Goal: Task Accomplishment & Management: Complete application form

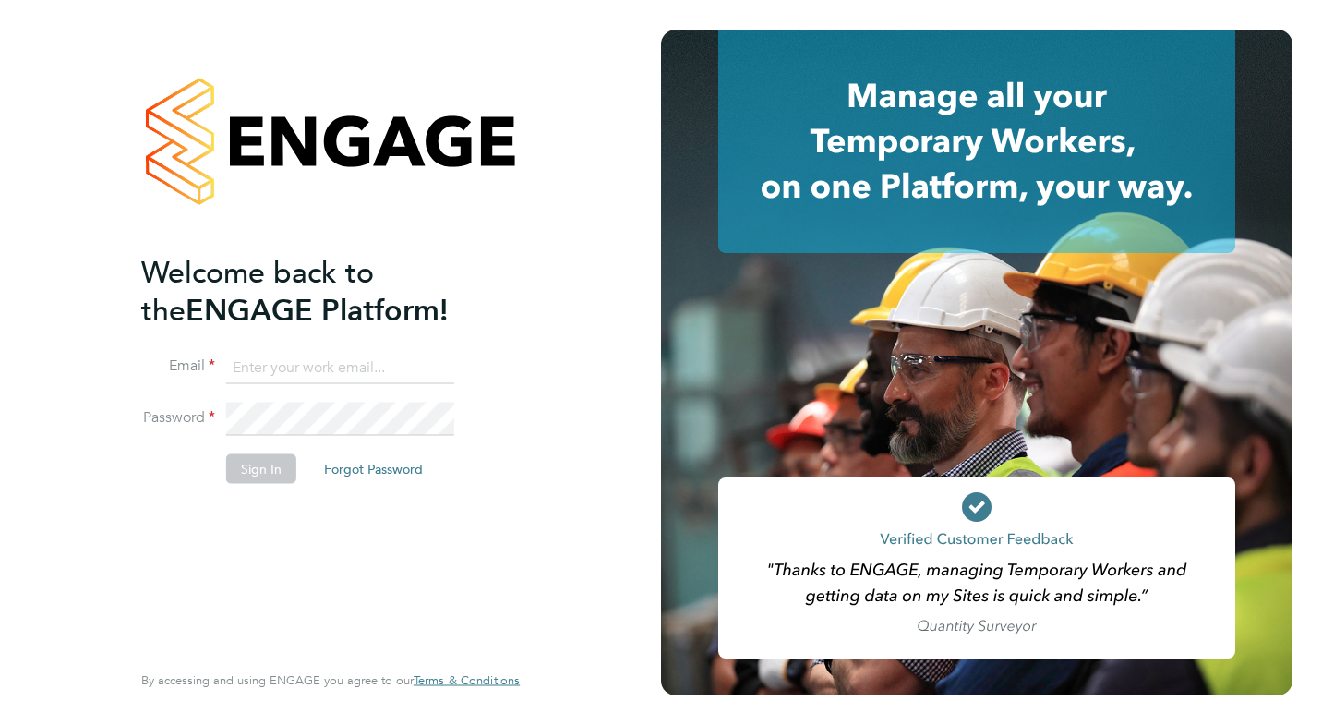
type input "[EMAIL_ADDRESS][DOMAIN_NAME]"
click at [271, 463] on button "Sign In" at bounding box center [261, 468] width 70 height 30
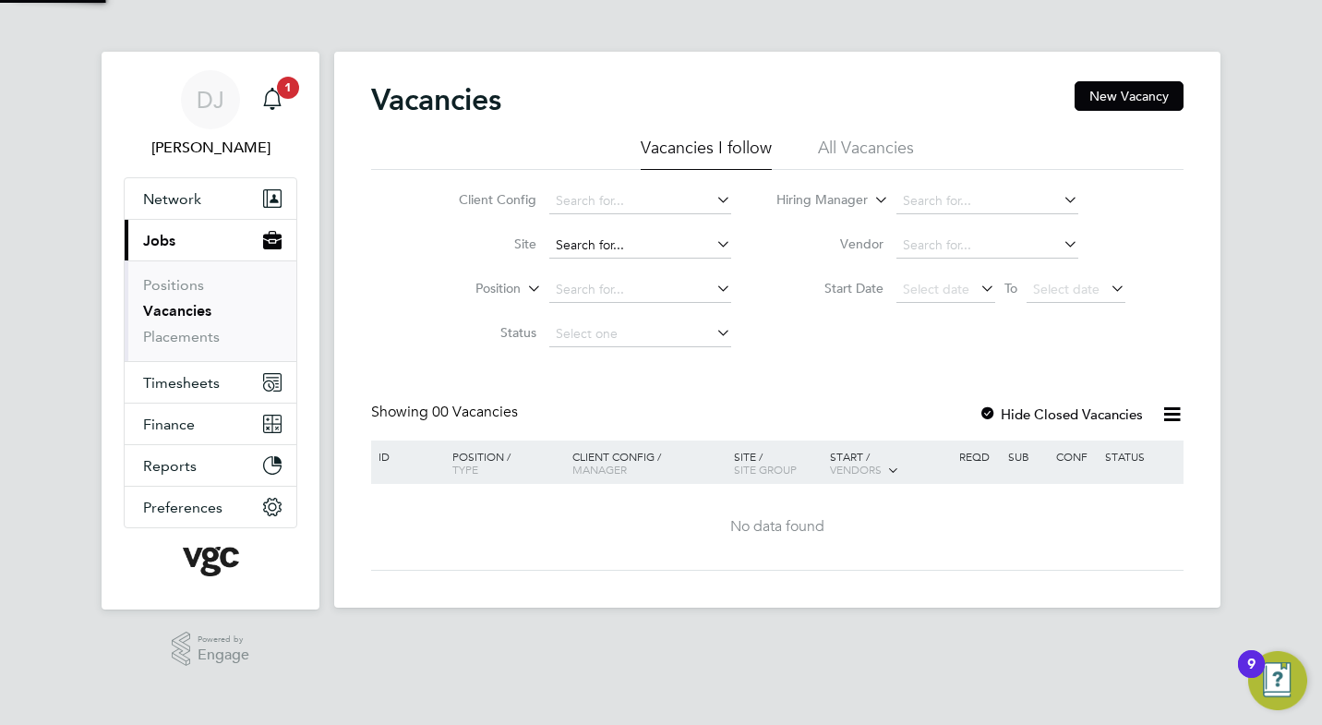
click at [587, 249] on input at bounding box center [640, 246] width 182 height 26
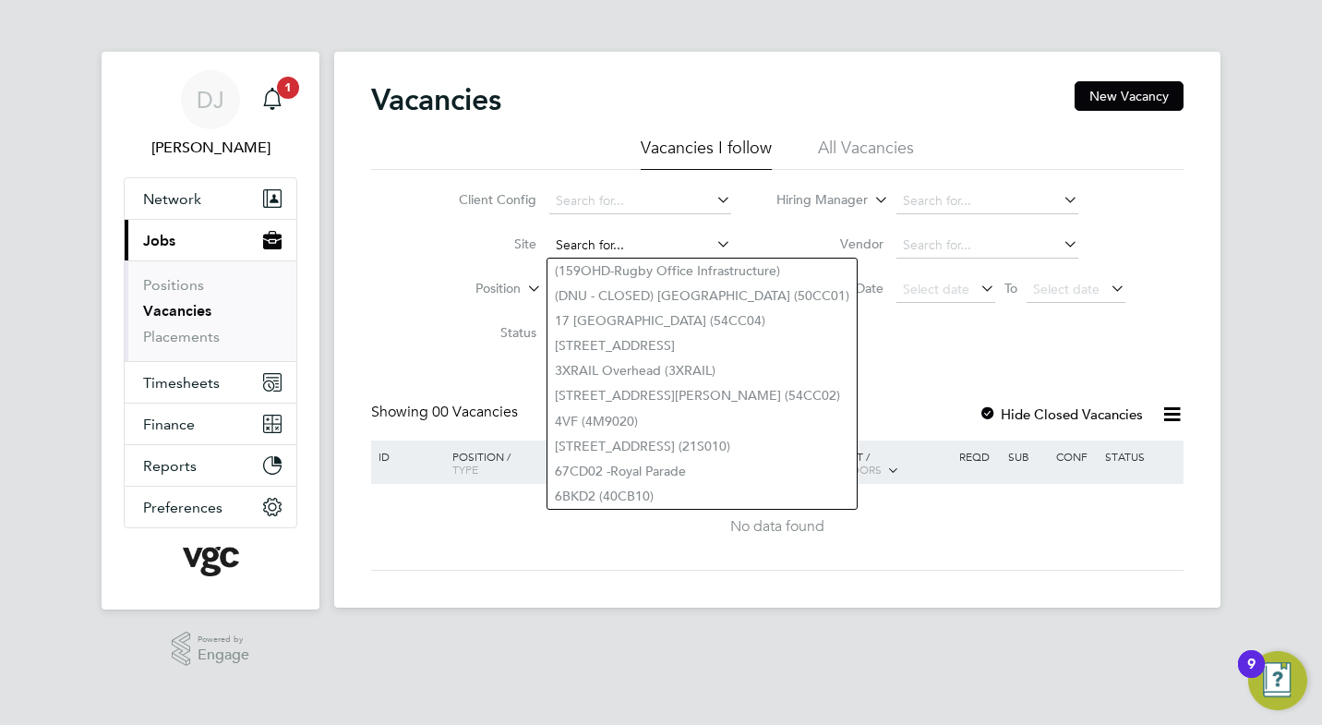
paste input "CP7 western structures 300300"
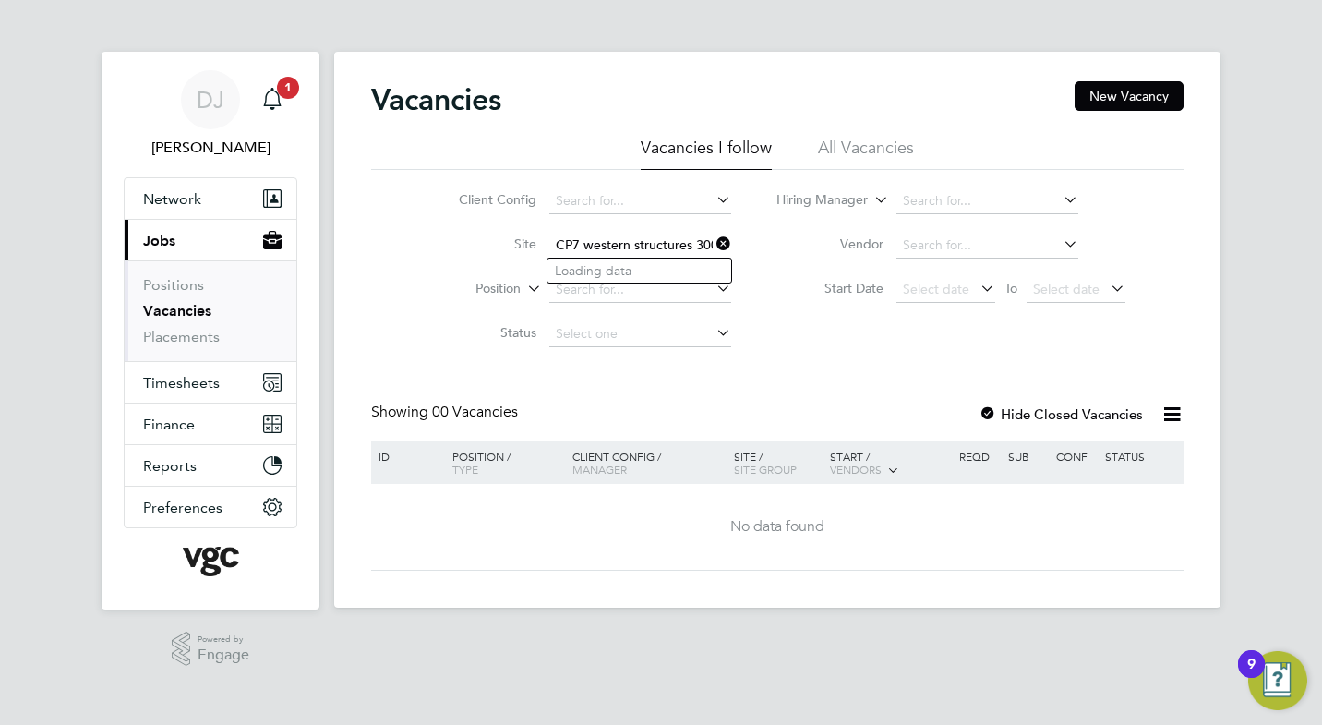
scroll to position [0, 7]
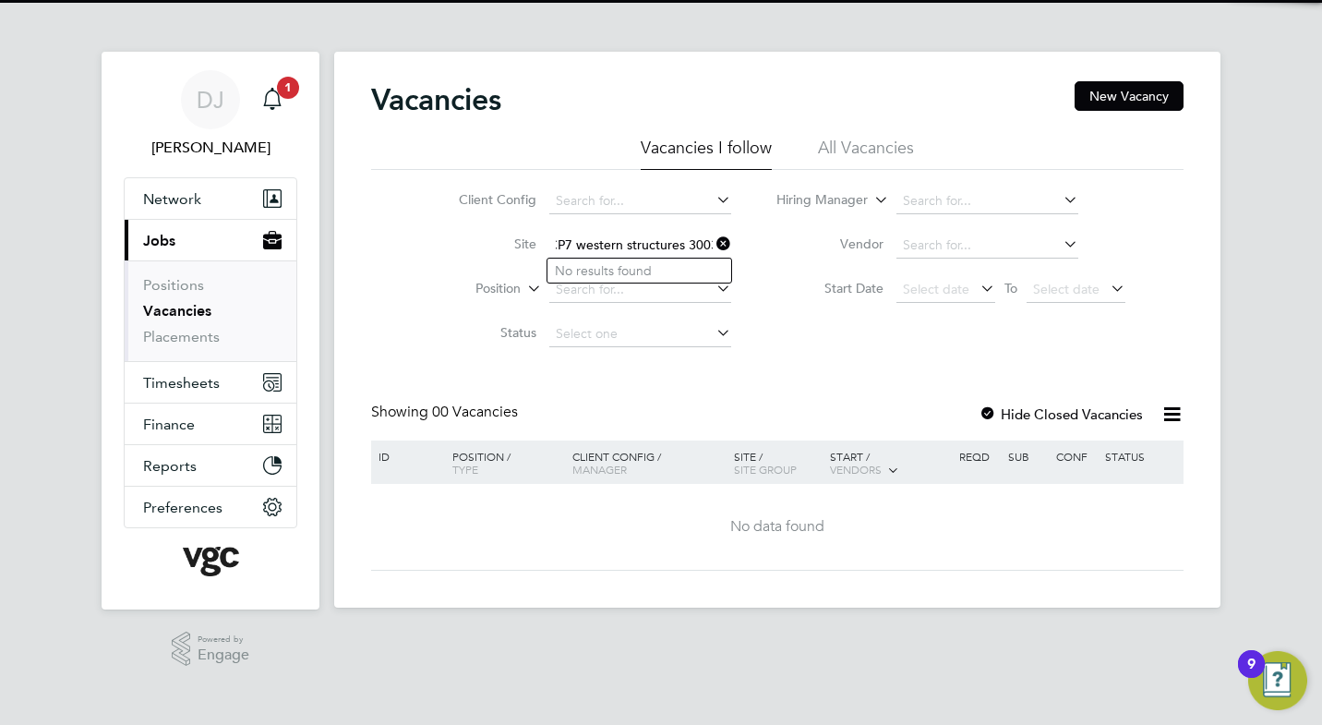
type input "CP7 western structures 300300"
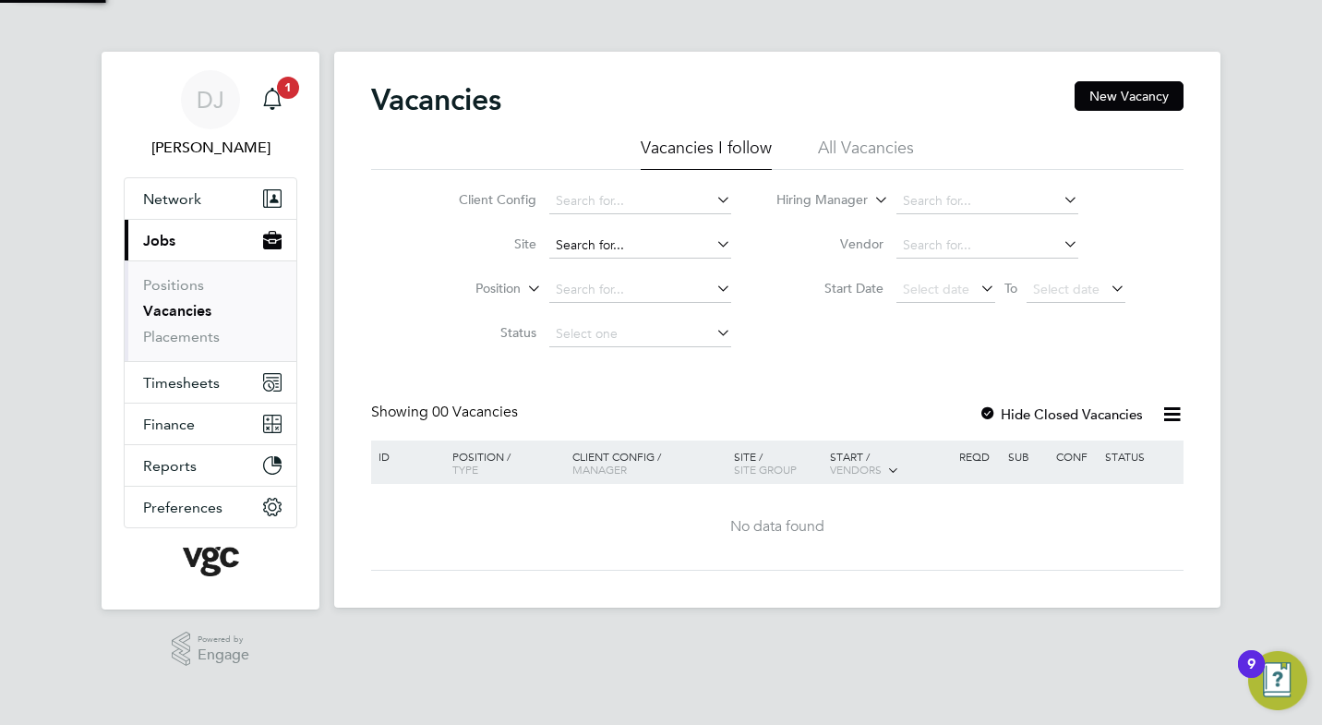
click at [571, 247] on input at bounding box center [640, 246] width 182 height 26
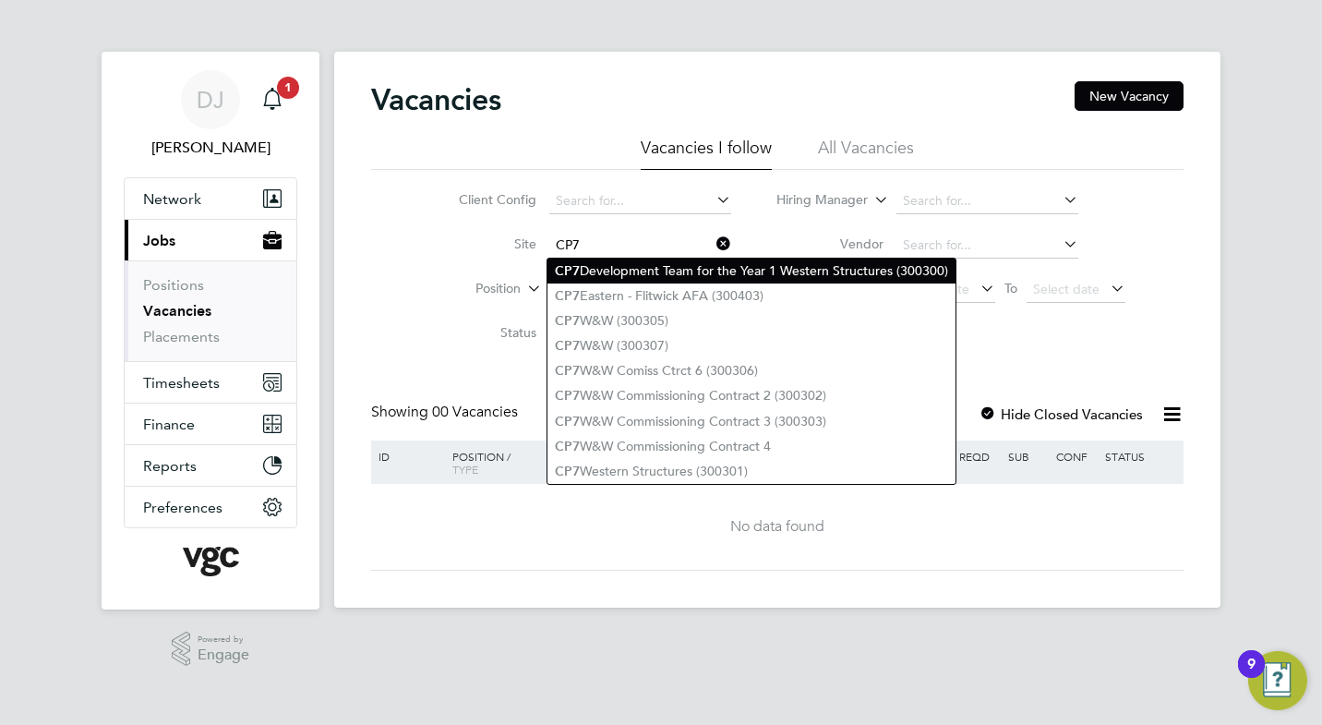
click at [879, 275] on li "CP7 Development Team for the Year 1 Western Structures (300300)" at bounding box center [751, 271] width 408 height 25
type input "CP7 Development Team for the Year 1 Western Structures (300300)"
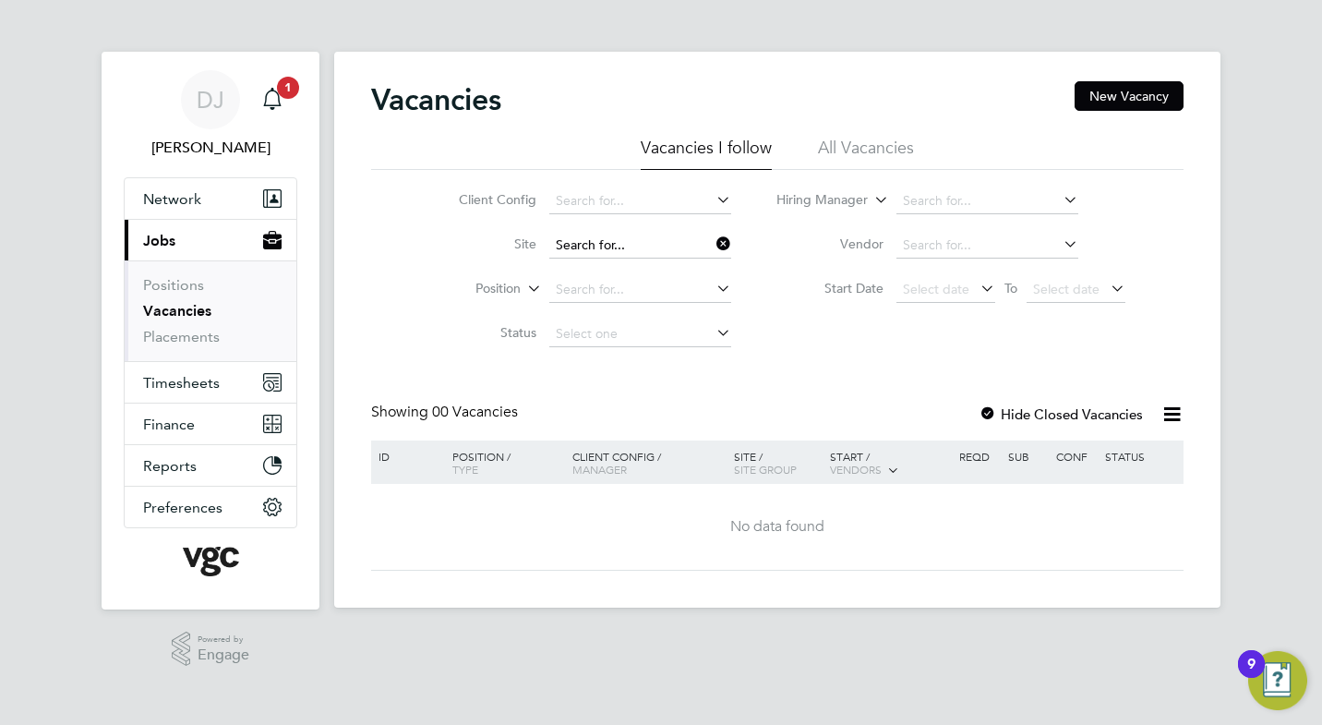
click at [675, 244] on input at bounding box center [640, 246] width 182 height 26
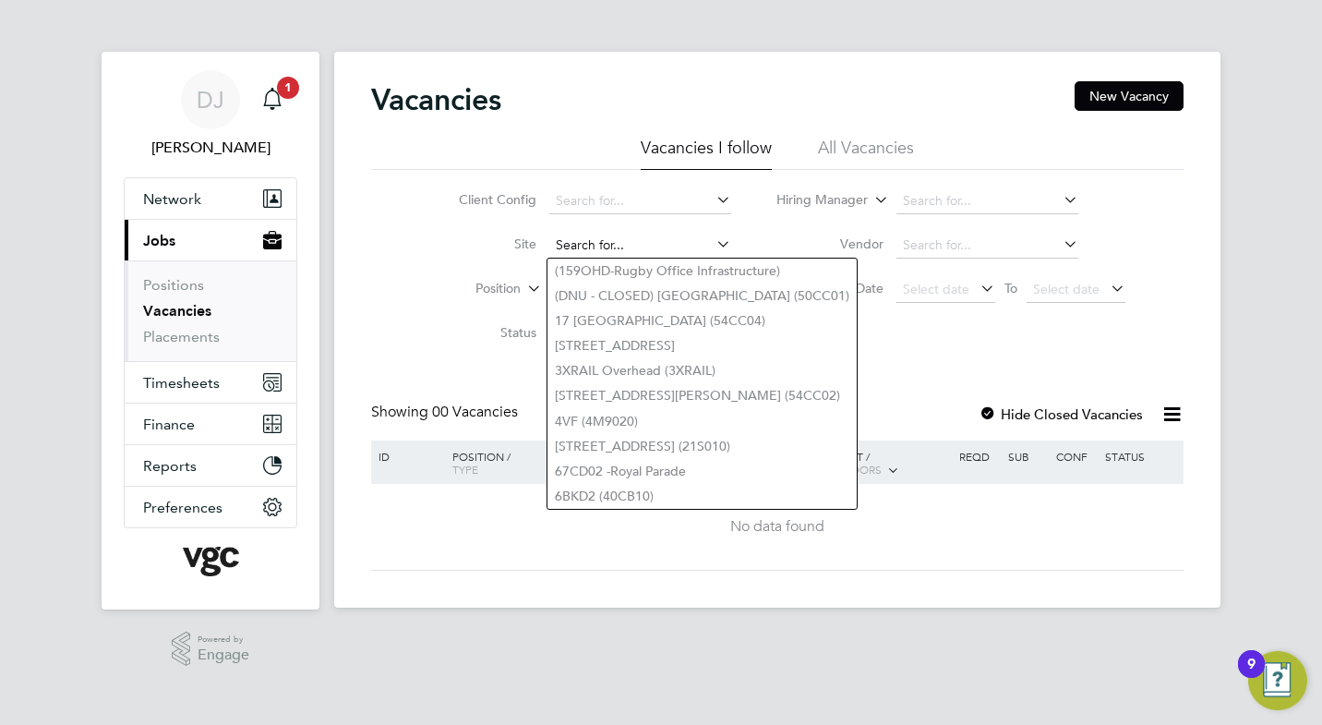
click at [590, 243] on input at bounding box center [640, 246] width 182 height 26
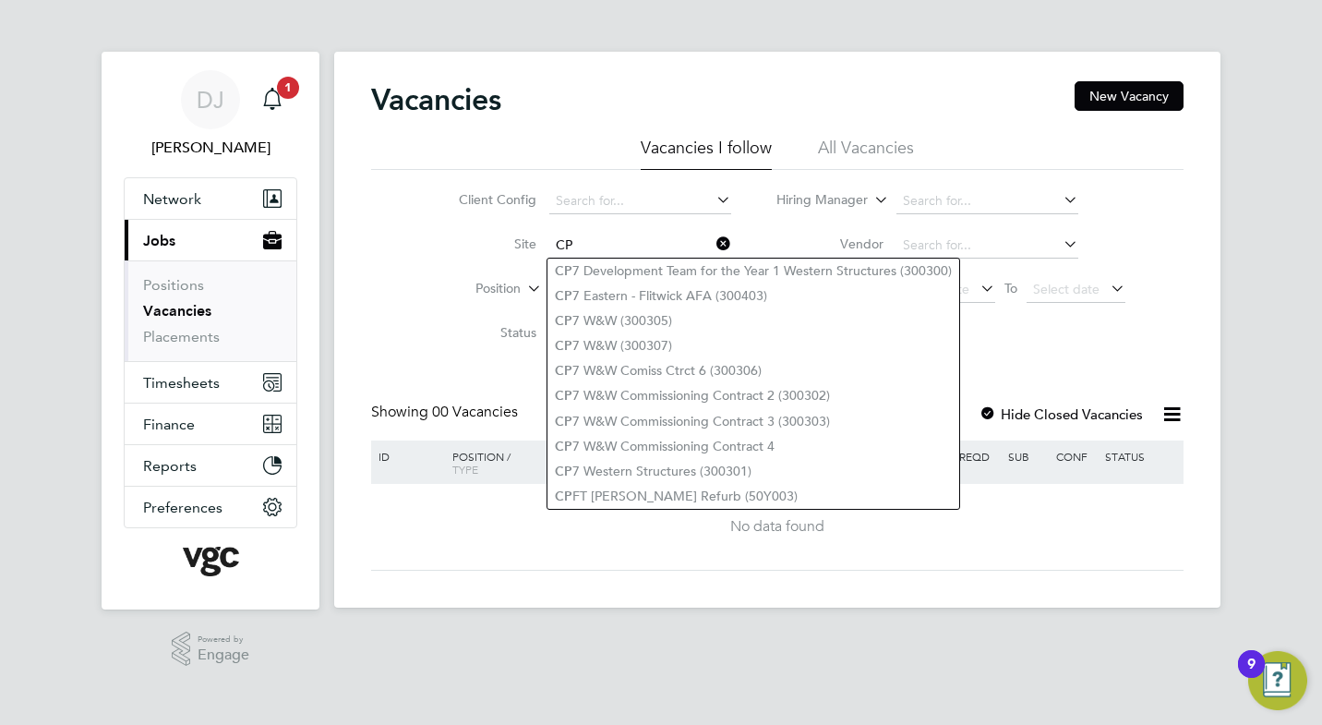
type input "CP"
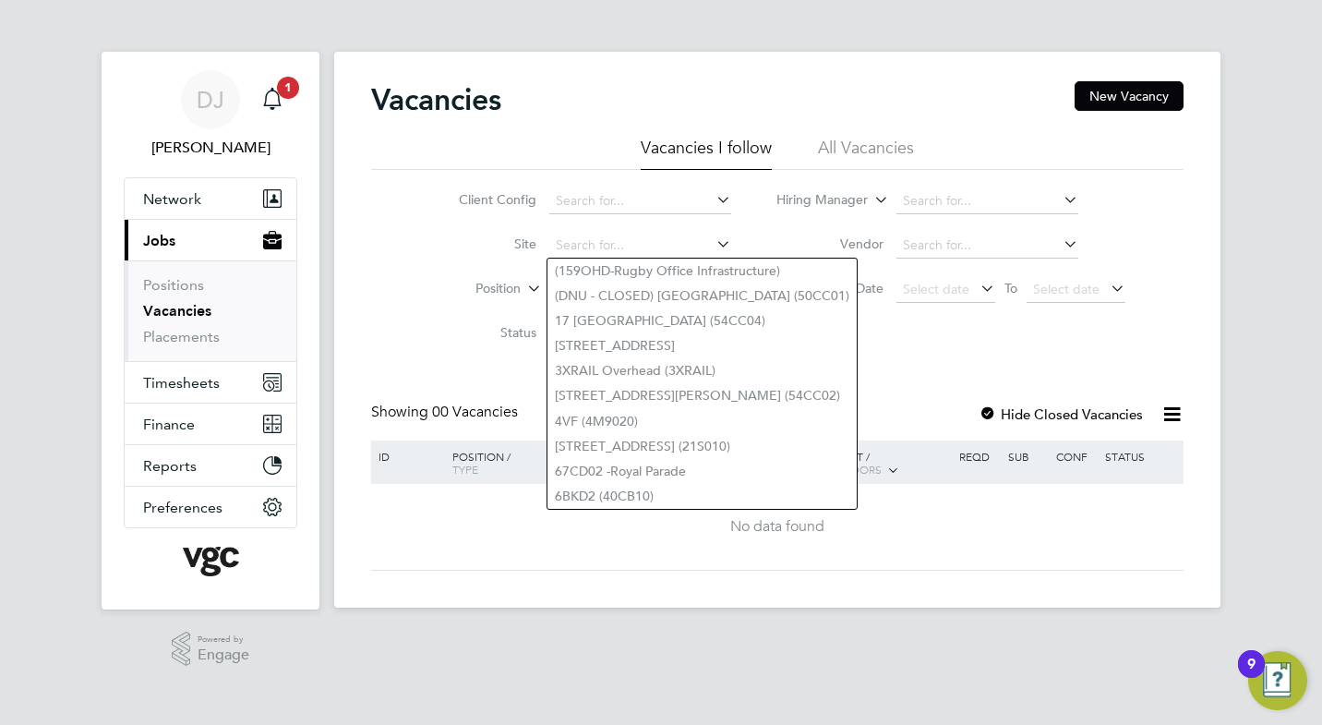
click at [535, 101] on div "Vacancies New Vacancy" at bounding box center [777, 108] width 812 height 55
